Goal: Ask a question

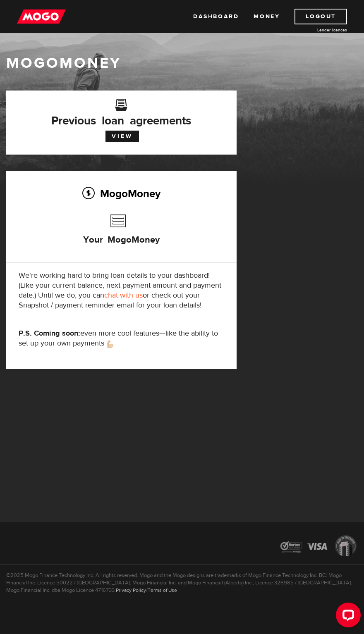
click at [126, 131] on link "View" at bounding box center [121, 137] width 33 height 12
click at [129, 137] on link "View" at bounding box center [121, 137] width 33 height 12
click at [271, 17] on link "Money" at bounding box center [266, 17] width 26 height 16
click at [229, 17] on link "Dashboard" at bounding box center [215, 17] width 45 height 16
click at [132, 292] on link "chat with us" at bounding box center [123, 295] width 38 height 10
